Goal: Task Accomplishment & Management: Complete application form

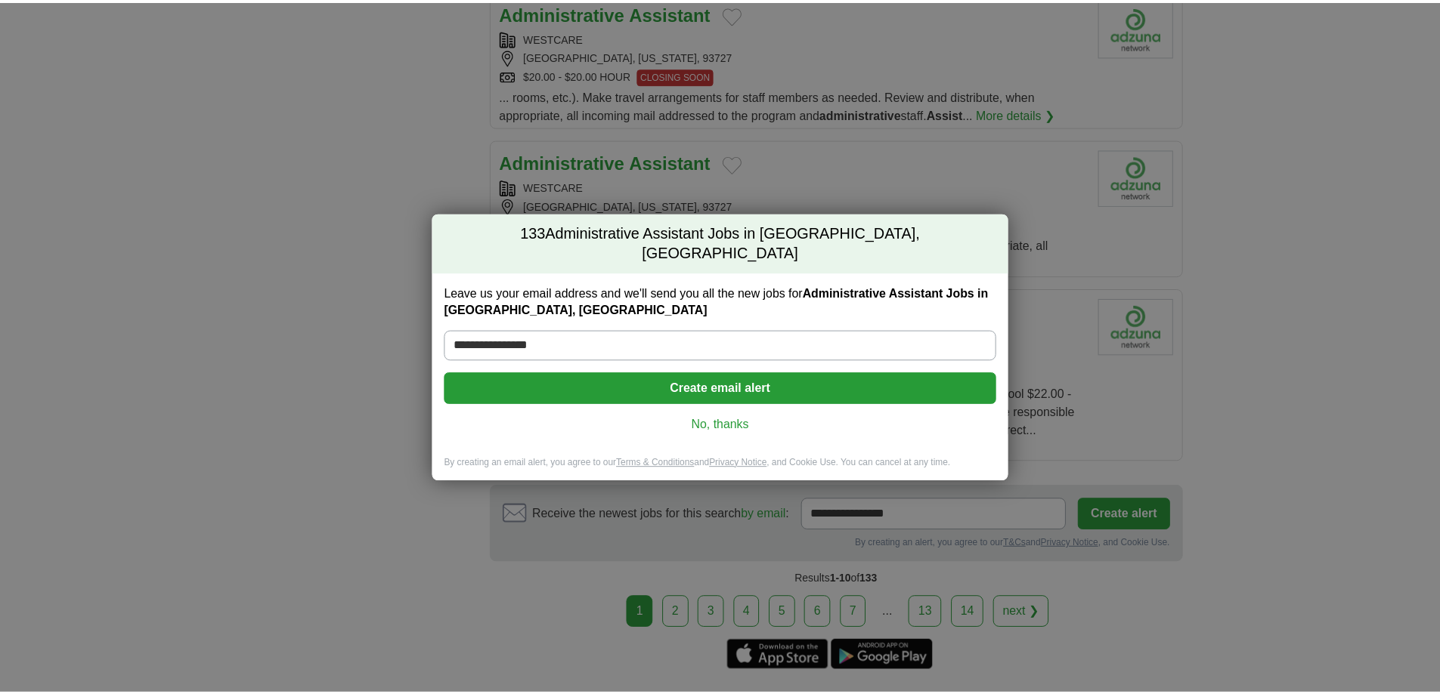
scroll to position [1587, 0]
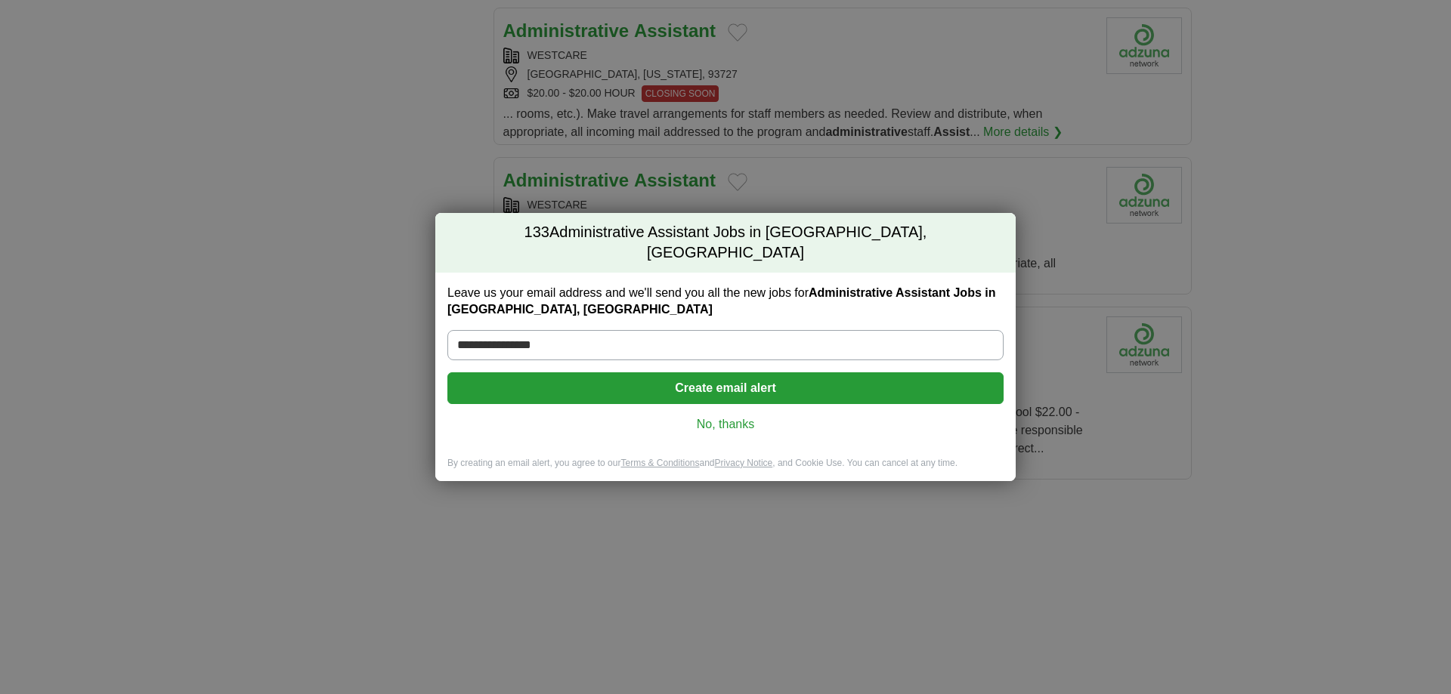
click at [723, 376] on button "Create email alert" at bounding box center [725, 389] width 556 height 32
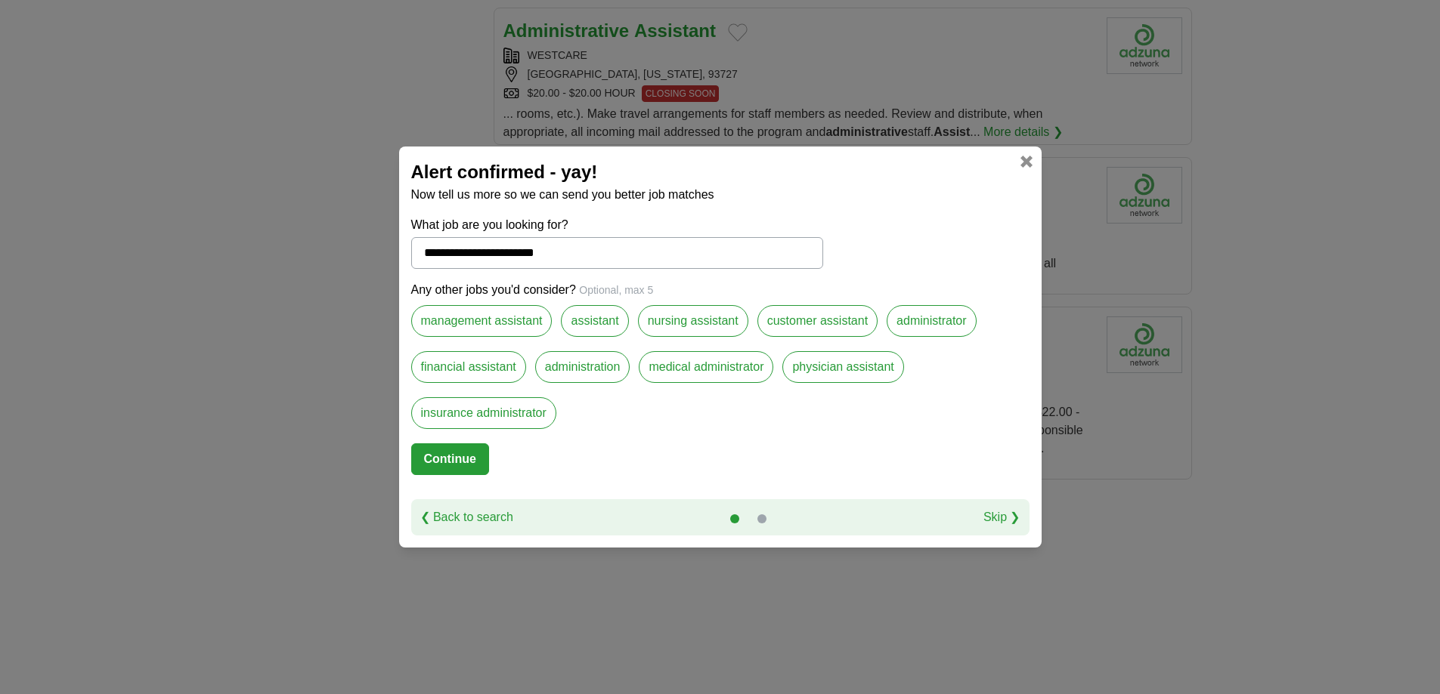
click at [592, 370] on label "administration" at bounding box center [582, 367] width 95 height 32
click at [587, 320] on label "assistant" at bounding box center [594, 321] width 67 height 32
click at [465, 452] on button "Continue" at bounding box center [450, 460] width 78 height 32
select select "*"
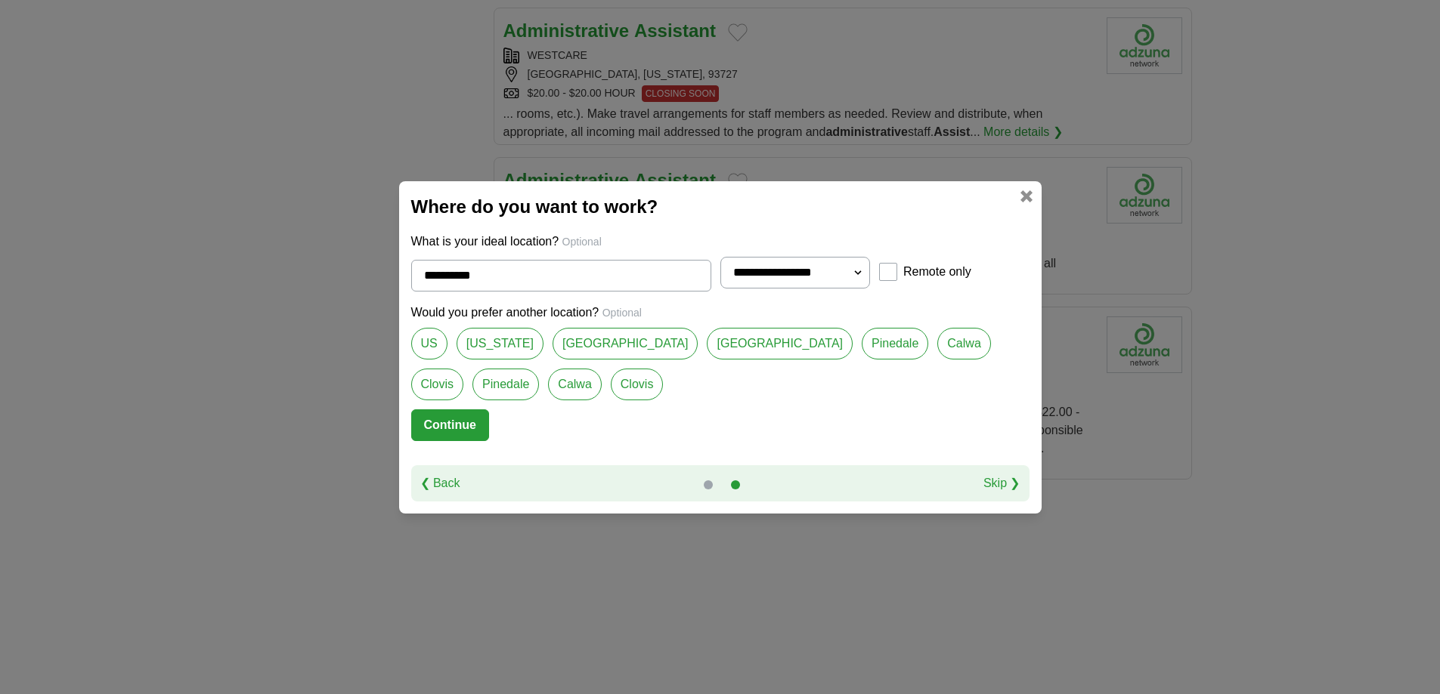
click at [593, 342] on link "[GEOGRAPHIC_DATA]" at bounding box center [625, 344] width 146 height 32
click at [861, 349] on link "Pinedale" at bounding box center [894, 344] width 66 height 32
click at [464, 369] on link "Clovis" at bounding box center [437, 385] width 53 height 32
type input "******"
click at [445, 426] on button "Continue" at bounding box center [450, 426] width 78 height 32
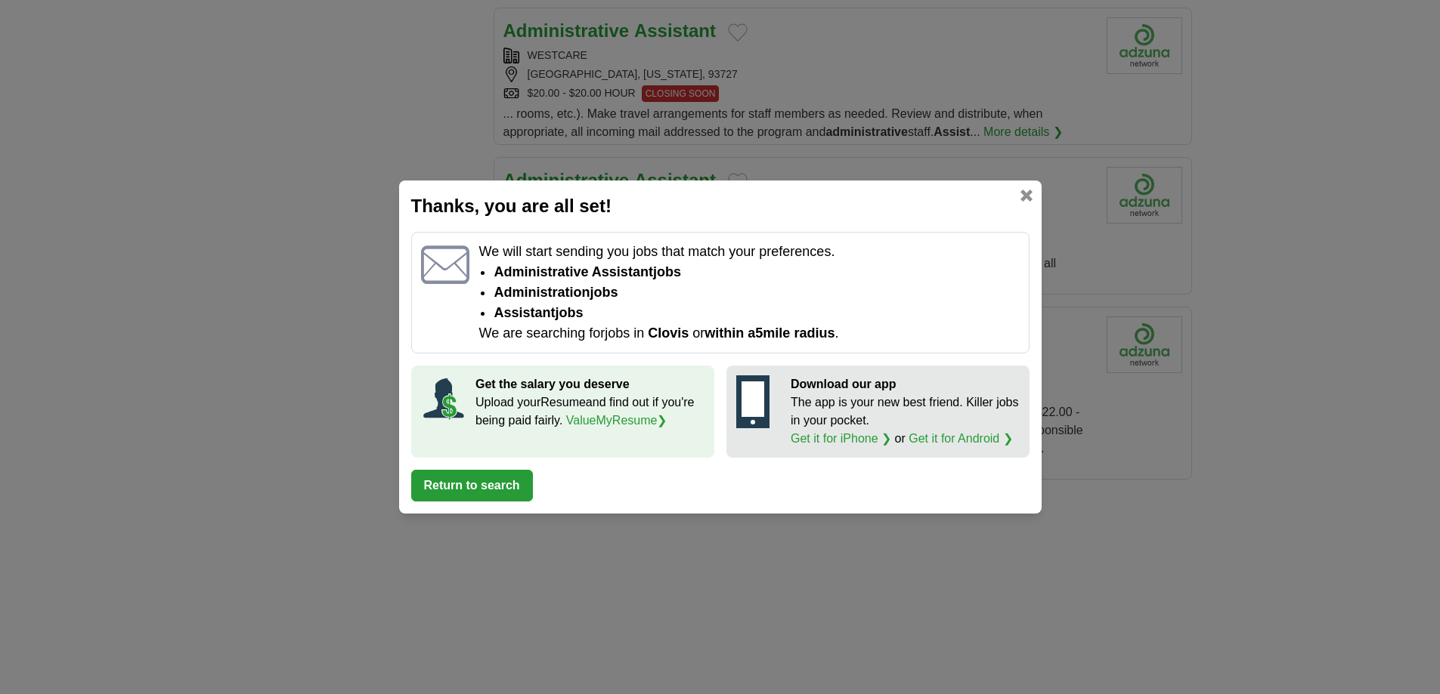
click at [457, 478] on button "Return to search" at bounding box center [472, 486] width 122 height 32
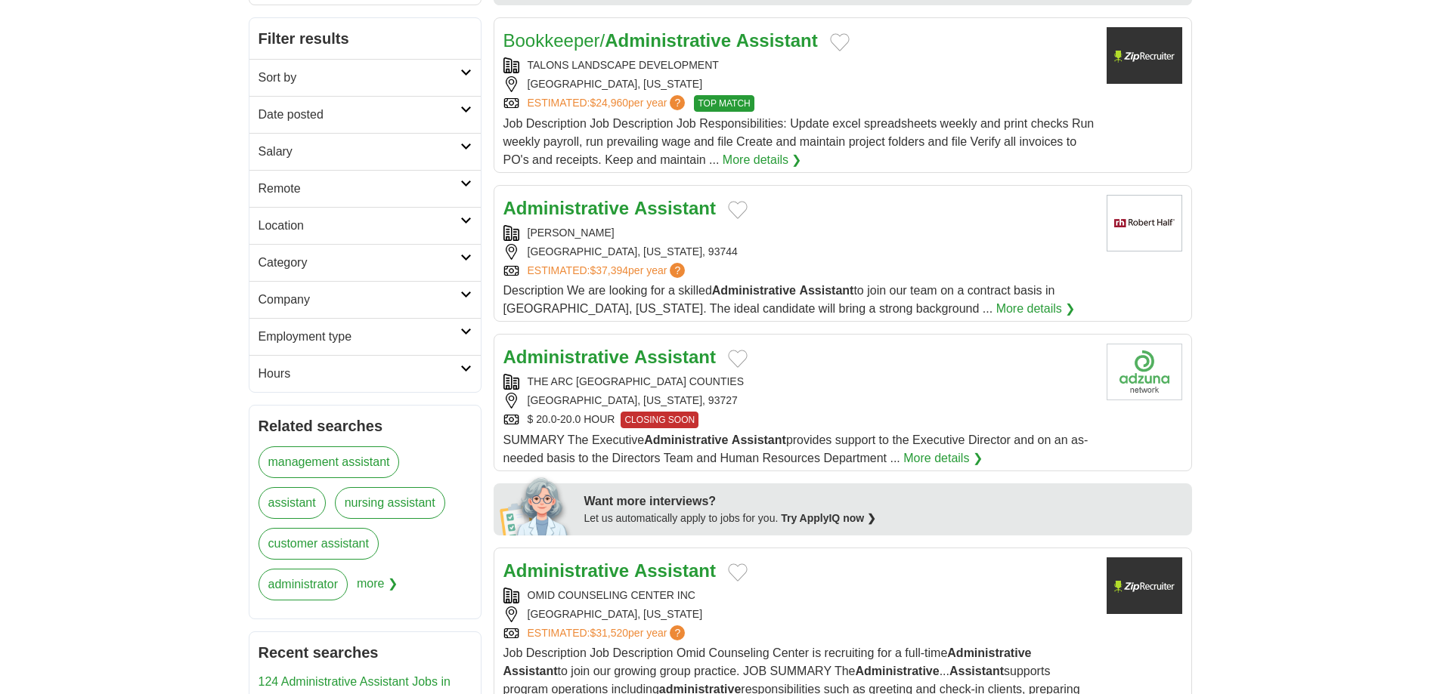
scroll to position [0, 0]
